Goal: Book appointment/travel/reservation

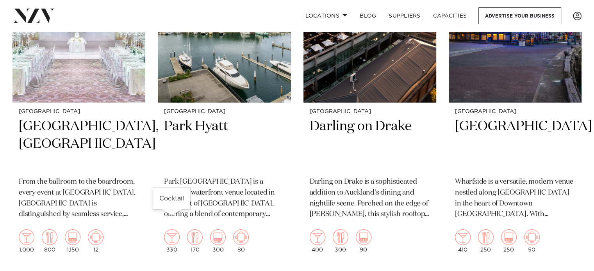
scroll to position [648, 0]
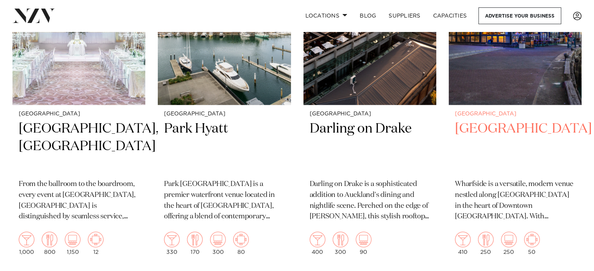
click at [494, 80] on img at bounding box center [515, 16] width 133 height 178
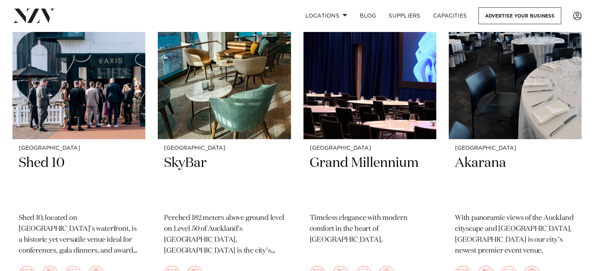
scroll to position [2352, 0]
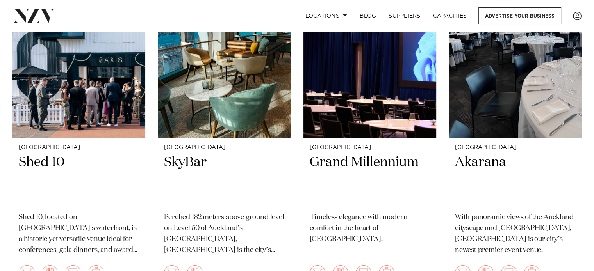
click at [123, 79] on img at bounding box center [79, 49] width 133 height 178
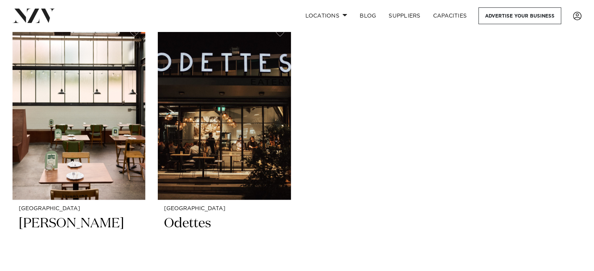
scroll to position [4028, 0]
click at [333, 12] on link "Locations" at bounding box center [326, 15] width 55 height 17
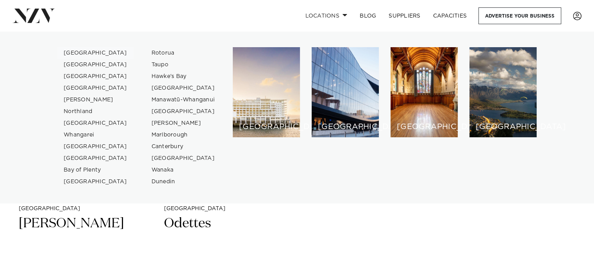
click at [68, 54] on link "[GEOGRAPHIC_DATA]" at bounding box center [95, 53] width 76 height 12
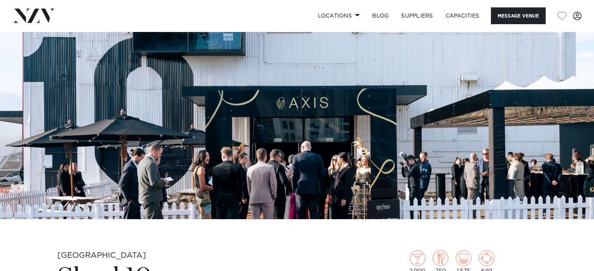
scroll to position [91, 0]
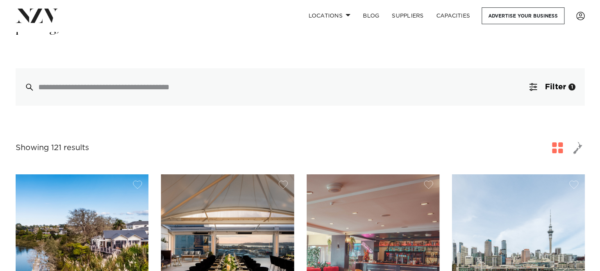
scroll to position [164, 0]
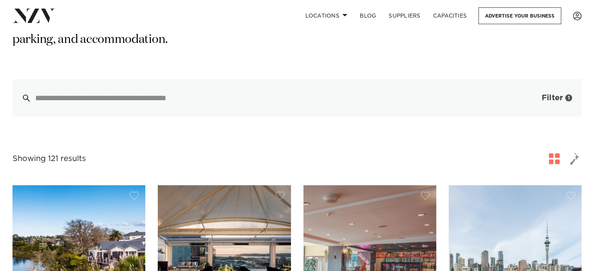
click at [528, 94] on span "button" at bounding box center [530, 98] width 8 height 8
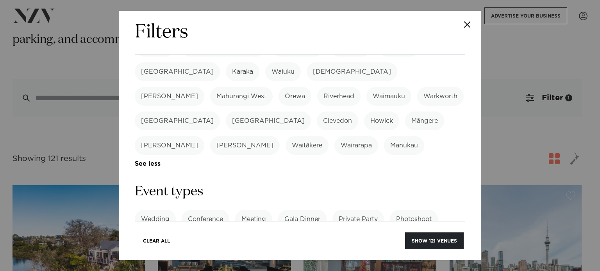
scroll to position [250, 0]
click at [373, 211] on label "Private Party" at bounding box center [358, 220] width 52 height 19
click at [369, 235] on label "21st Birthday Party" at bounding box center [358, 244] width 70 height 19
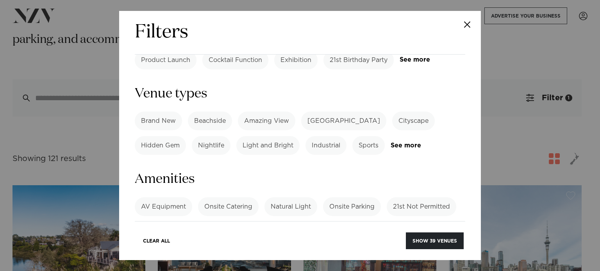
scroll to position [436, 0]
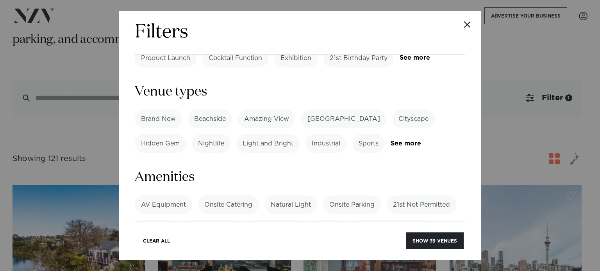
click at [232, 196] on label "Onsite Catering" at bounding box center [228, 205] width 61 height 19
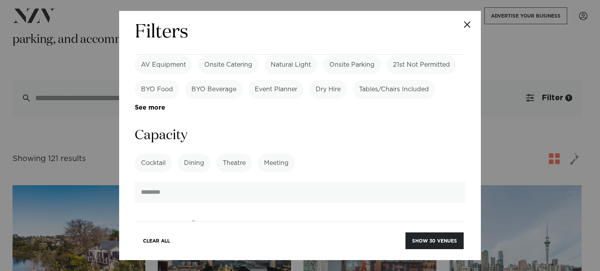
scroll to position [577, 0]
click at [150, 154] on label "Cocktail" at bounding box center [153, 163] width 37 height 19
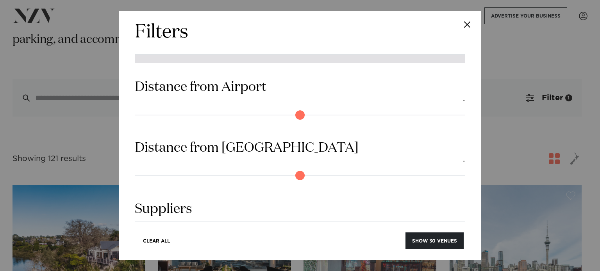
scroll to position [738, 0]
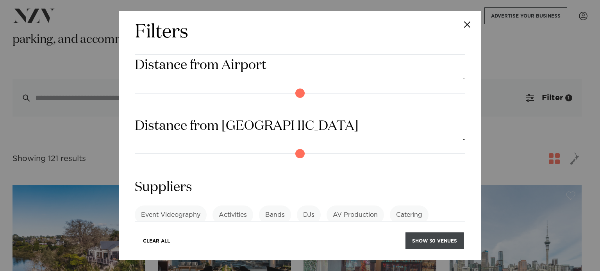
click at [420, 240] on button "Show 30 venues" at bounding box center [434, 241] width 58 height 17
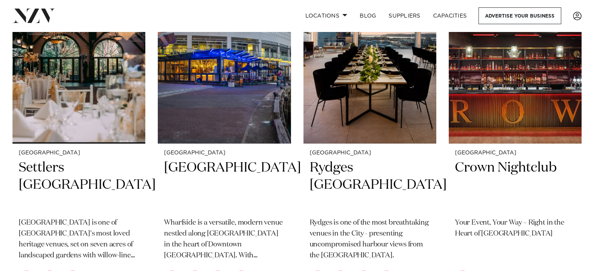
scroll to position [253, 0]
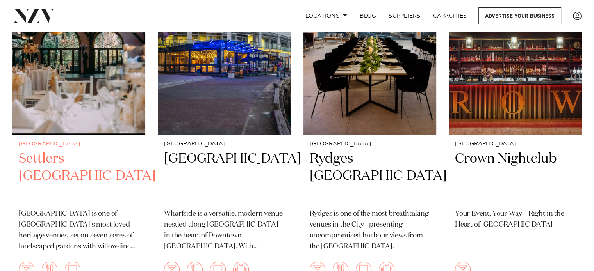
click at [104, 96] on img at bounding box center [79, 46] width 133 height 178
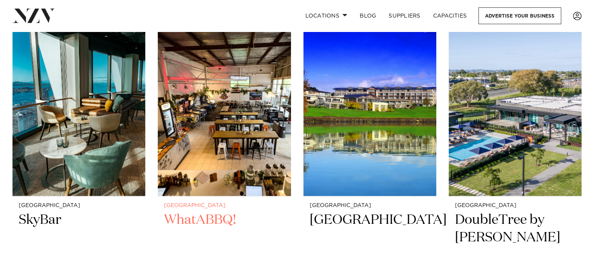
scroll to position [1570, 0]
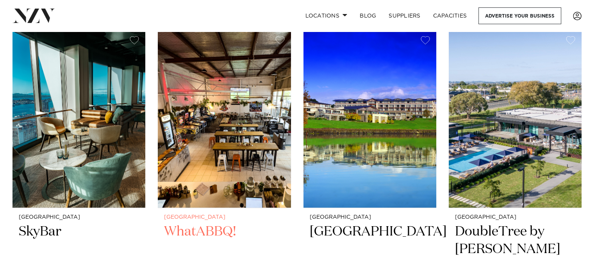
click at [198, 127] on img at bounding box center [224, 119] width 133 height 178
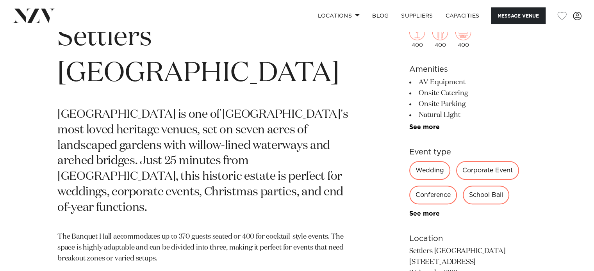
scroll to position [333, 0]
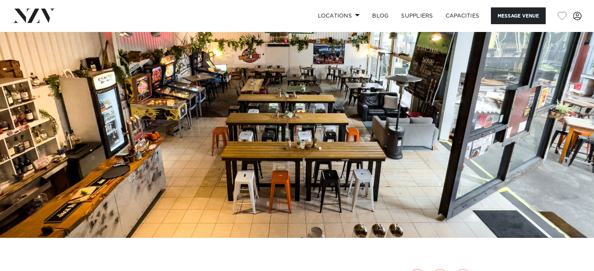
scroll to position [73, 0]
